Goal: Contribute content

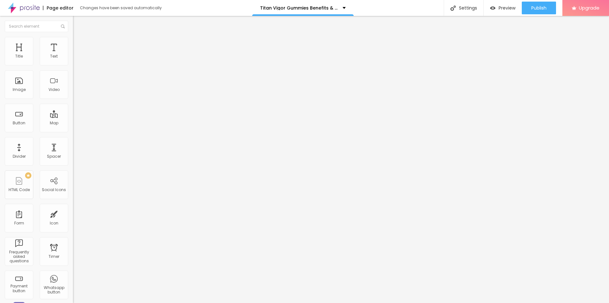
click at [79, 44] on span "Style" at bounding box center [83, 40] width 9 height 5
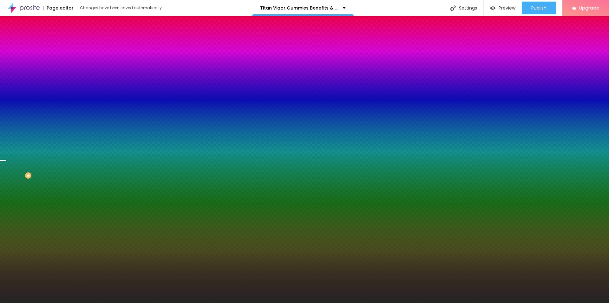
click at [107, 57] on img at bounding box center [109, 55] width 4 height 4
click at [73, 58] on span "Add image" at bounding box center [86, 55] width 26 height 5
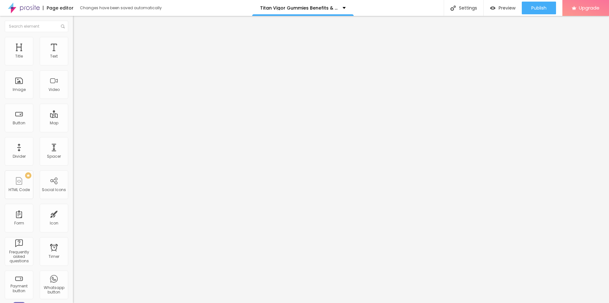
click at [73, 60] on span "Heading 2" at bounding box center [87, 56] width 29 height 8
click at [73, 55] on span "Heading 1" at bounding box center [88, 50] width 31 height 9
drag, startPoint x: 29, startPoint y: 60, endPoint x: 36, endPoint y: 60, distance: 7.0
click at [73, 117] on div at bounding box center [109, 120] width 73 height 6
type input "19"
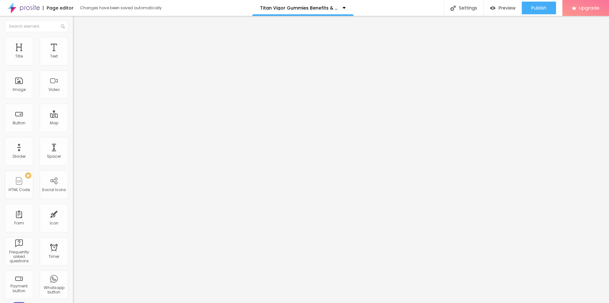
type input "19"
type input "20"
type input "21"
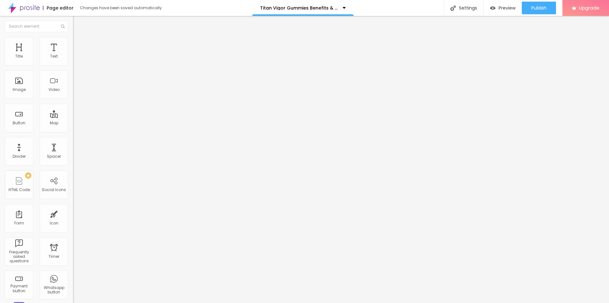
type input "20"
click at [73, 117] on input "range" at bounding box center [93, 119] width 41 height 5
click at [469, 10] on div "Settings" at bounding box center [464, 8] width 40 height 16
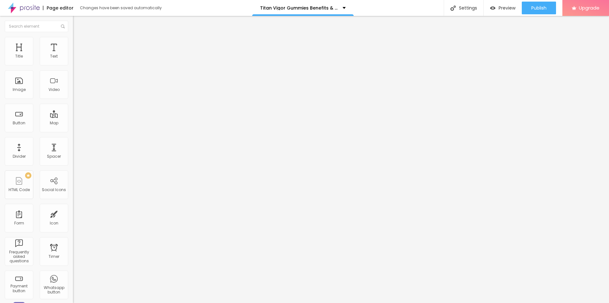
paste input "Titan Vigor Gummies"
paste input "(We Tried It 45 Days) My Honest Reviews and Complaints"
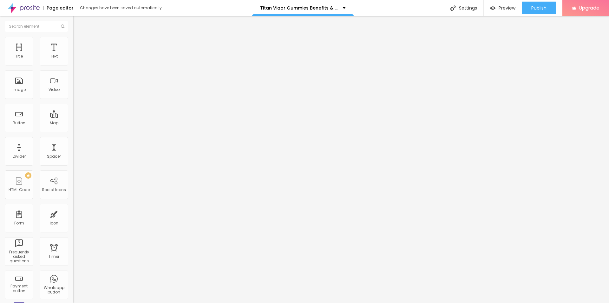
scroll to position [4, 0]
type input "Titan Vigor Gummies (We Tried It 45 Days) My Honest Reviews and Complaints"
paste textarea "Titan Vigor Gummies are a dietary supplement specifically designed to support m…"
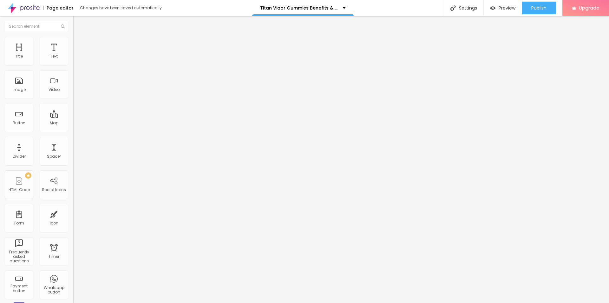
scroll to position [3, 0]
type textarea "Titan Vigor Gummies are a dietary supplement specifically designed to support m…"
paste textarea "Titan Vigor Gummies"
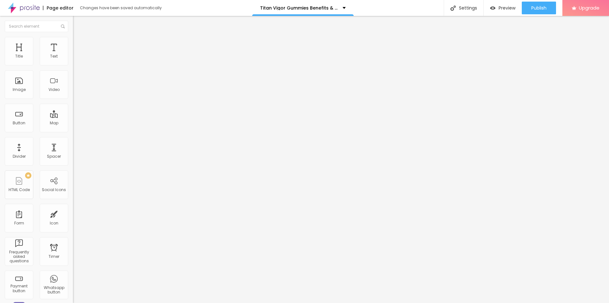
type textarea "Titan Vigor Gummies"
click at [415, 302] on div at bounding box center [304, 309] width 609 height 6
click at [540, 10] on span "Publish" at bounding box center [539, 7] width 15 height 5
click at [506, 45] on link "View page" at bounding box center [520, 44] width 57 height 4
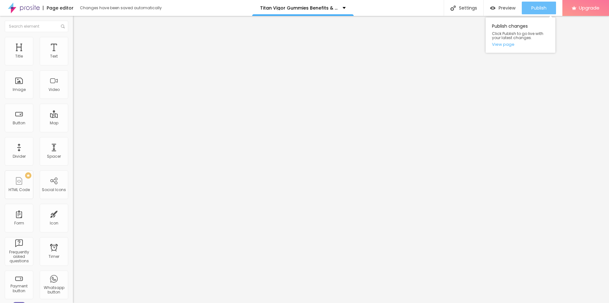
click at [542, 9] on span "Publish" at bounding box center [539, 7] width 15 height 5
